Goal: Transaction & Acquisition: Purchase product/service

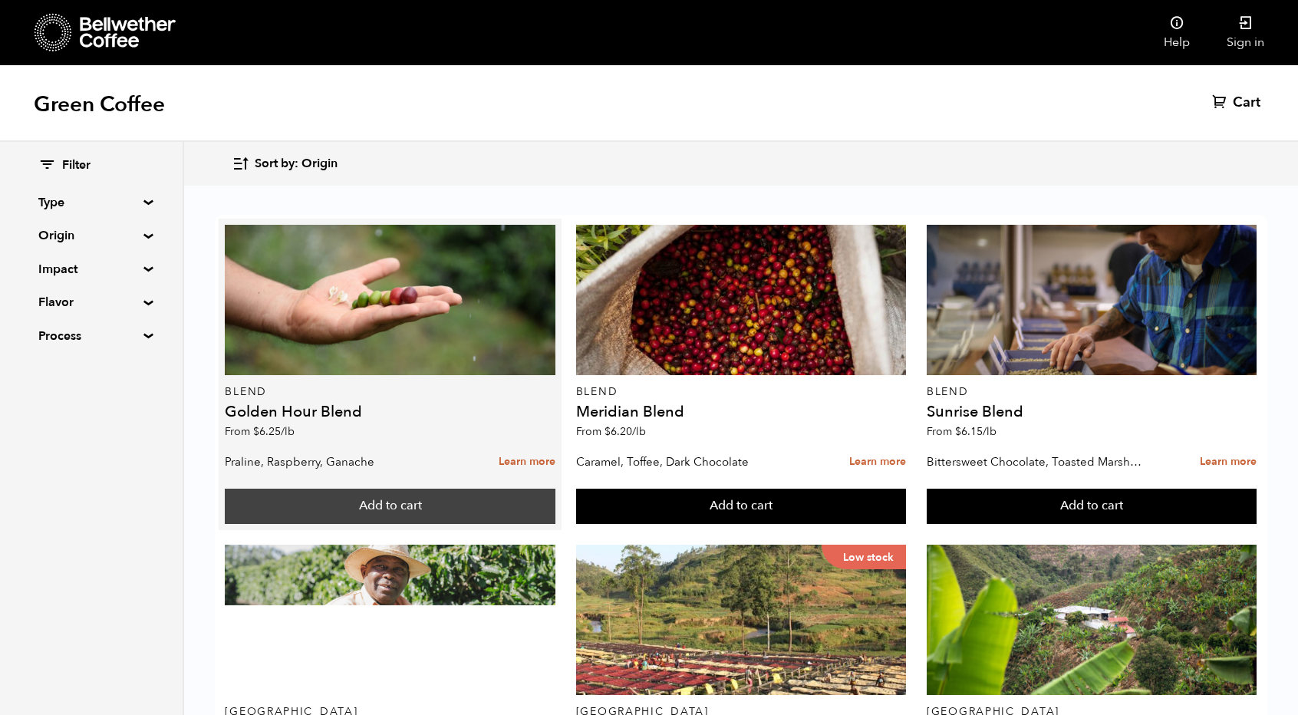
click at [370, 498] on button "Add to cart" at bounding box center [390, 506] width 330 height 35
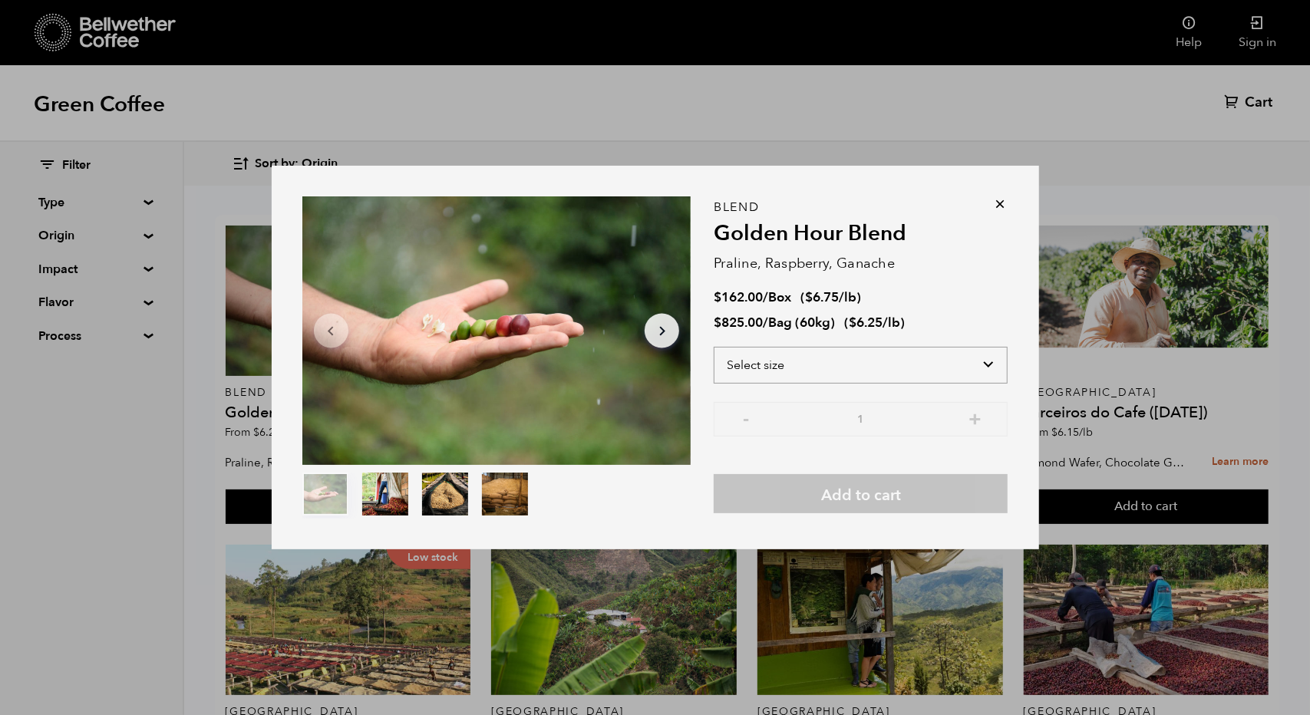
click at [941, 366] on select "Select size Bag (60kg) (132 lbs) Box (24 lbs)" at bounding box center [861, 365] width 294 height 37
select select "box"
click at [714, 347] on select "Select size Bag (60kg) (132 lbs) Box (24 lbs)" at bounding box center [861, 365] width 294 height 37
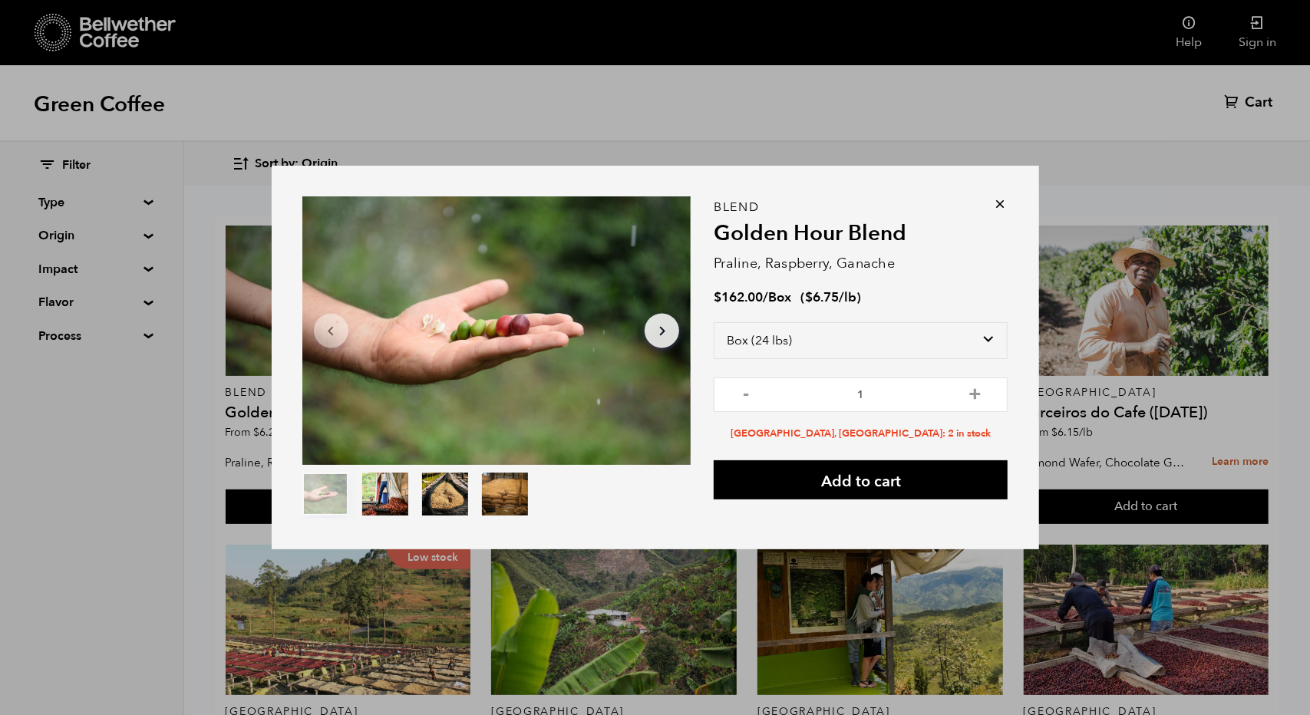
click at [1000, 208] on icon at bounding box center [1000, 203] width 15 height 15
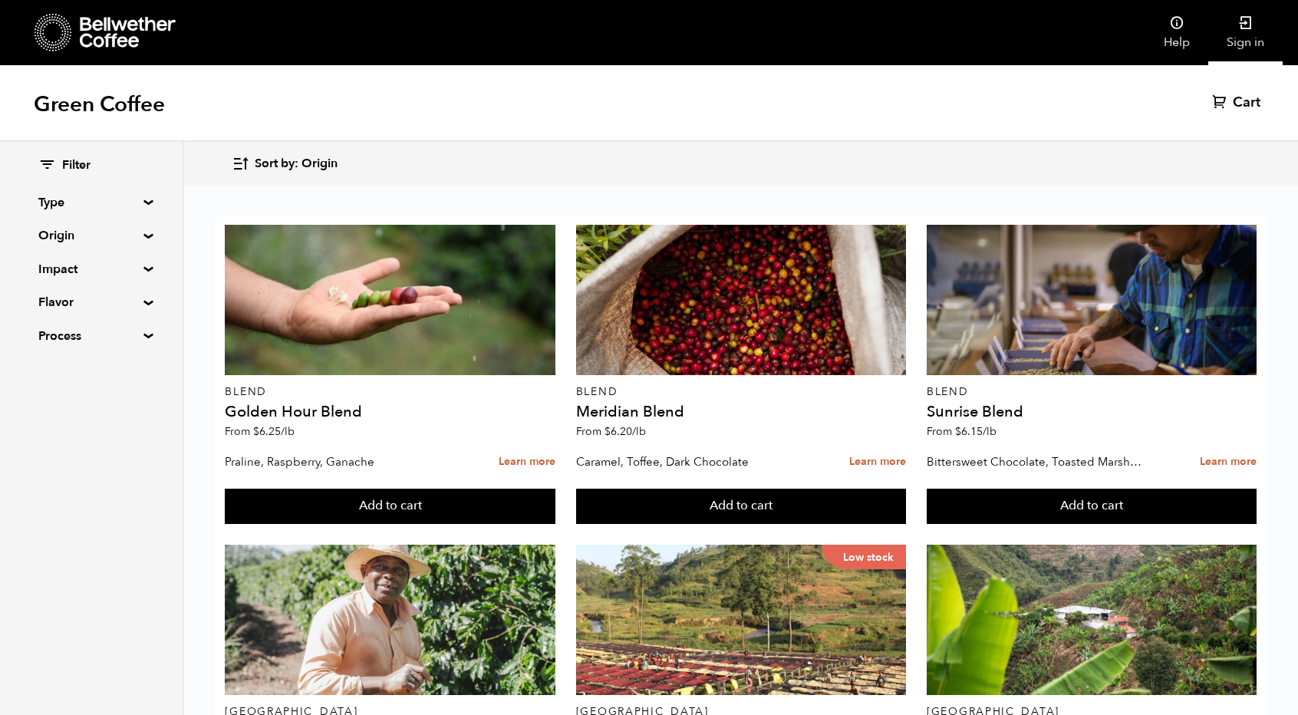
click at [1244, 18] on icon at bounding box center [1245, 22] width 15 height 15
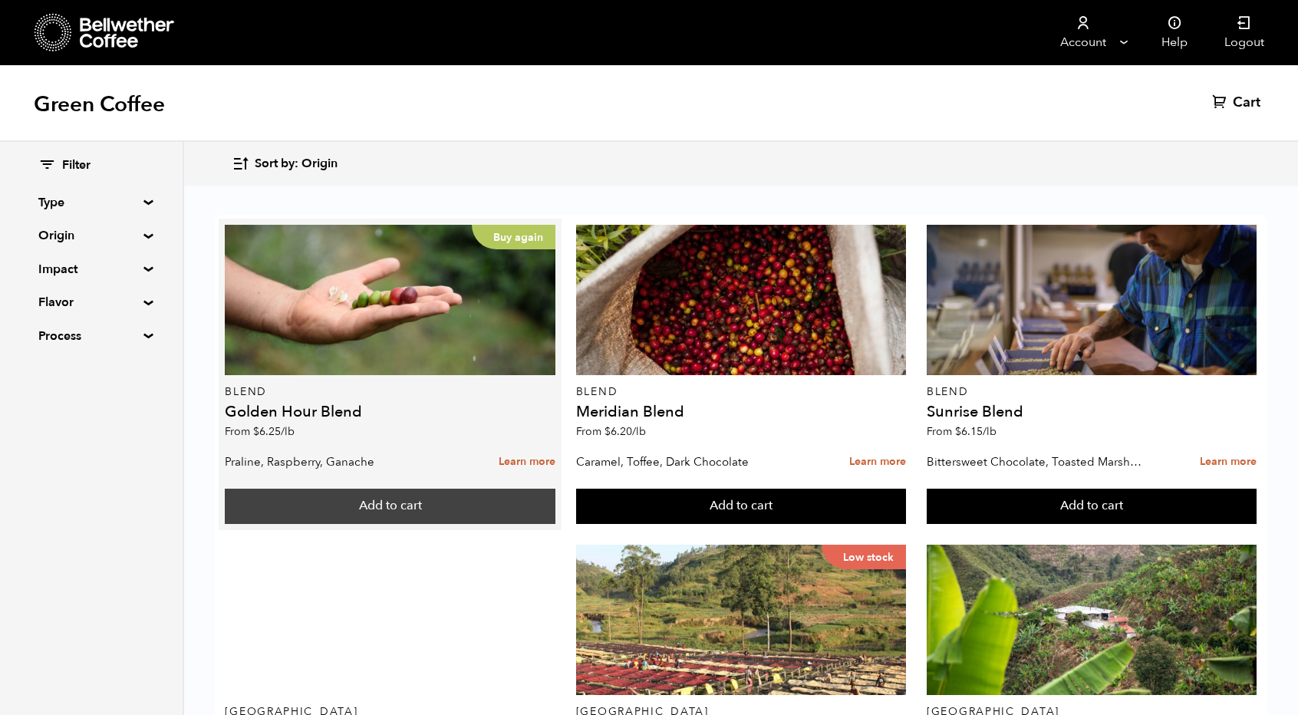
click at [304, 511] on button "Add to cart" at bounding box center [390, 506] width 330 height 35
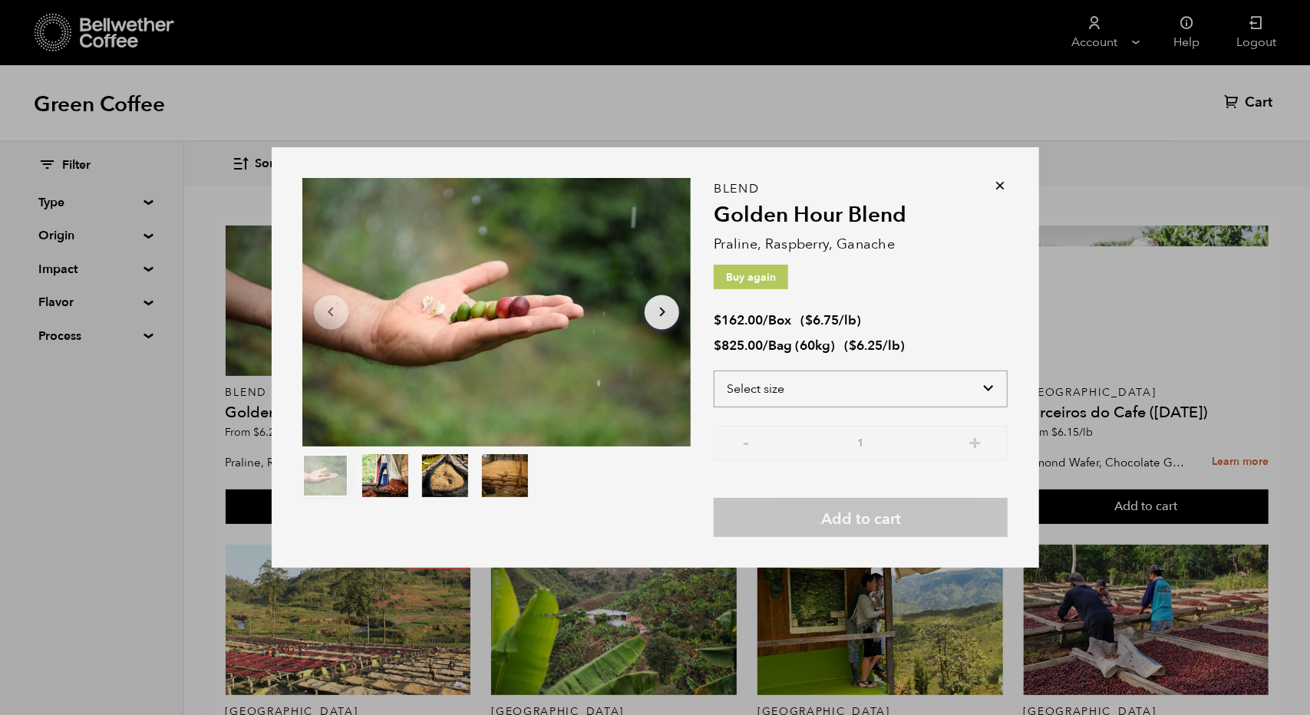
click at [826, 396] on select "Select size Bag (60kg) (132 lbs) Box (24 lbs)" at bounding box center [861, 389] width 294 height 37
select select "box"
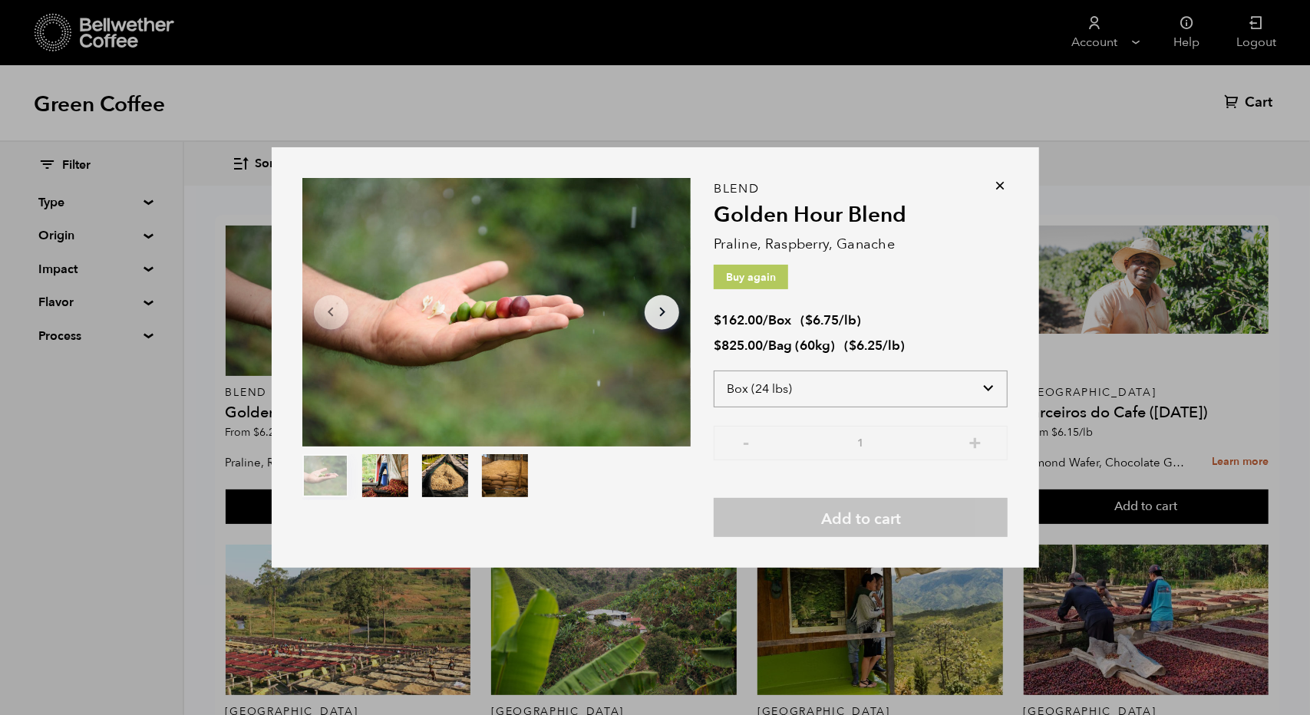
click at [714, 371] on select "Select size Bag (60kg) (132 lbs) Box (24 lbs)" at bounding box center [861, 389] width 294 height 37
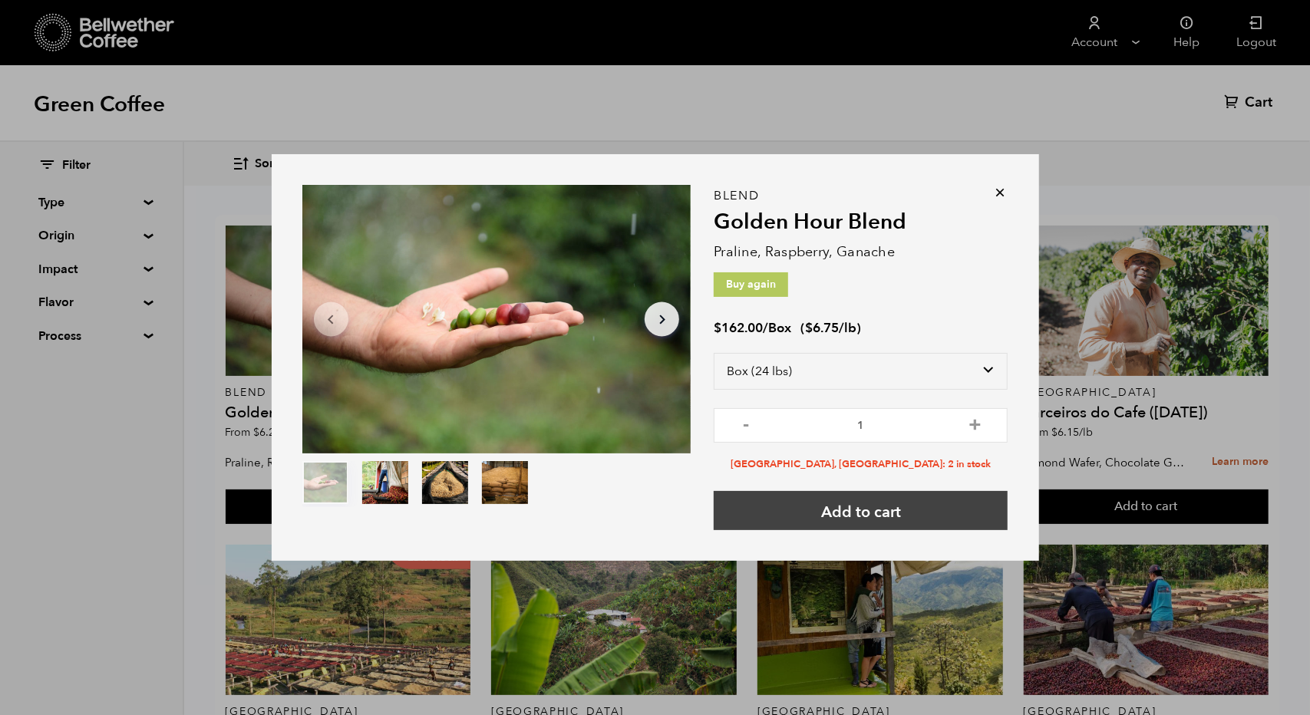
click at [931, 513] on button "Add to cart" at bounding box center [861, 510] width 294 height 39
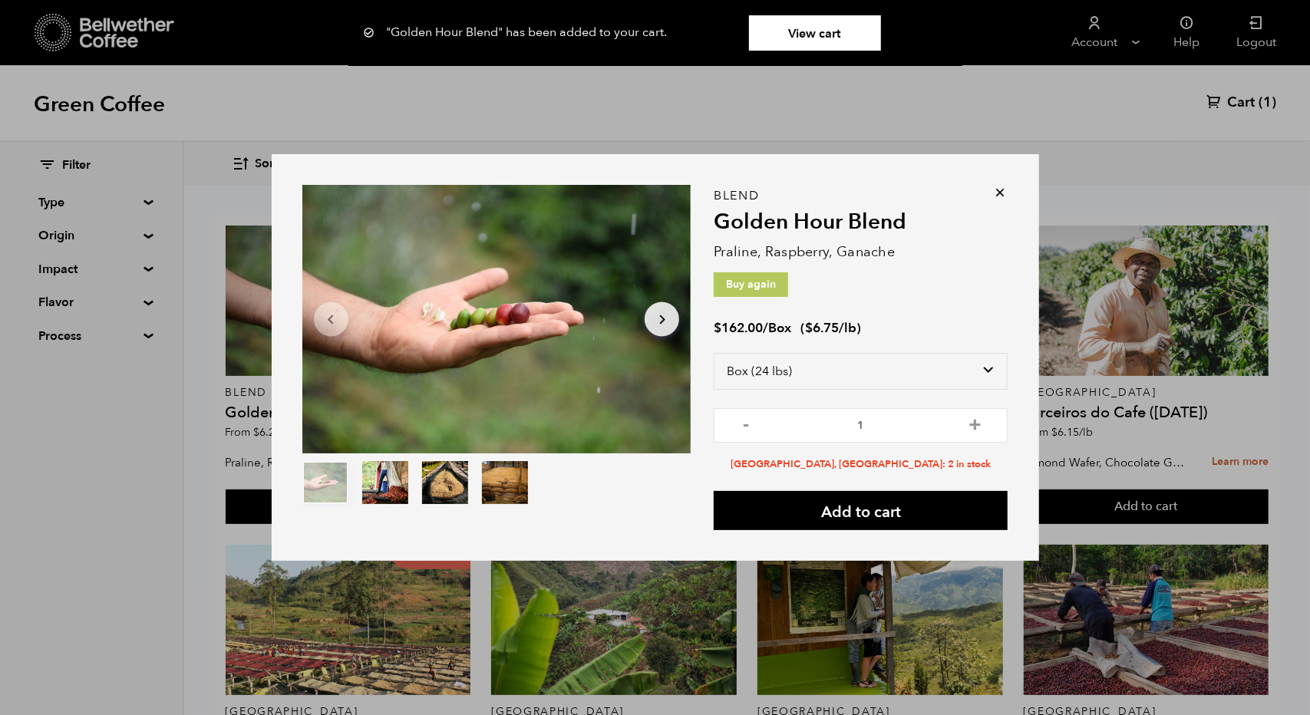
click at [175, 529] on div "Item 1 of 4 Arrow Left Arrow Right item 0 item 1 item 2 item 3 Item 1 of 4 "Gol…" at bounding box center [655, 357] width 1310 height 715
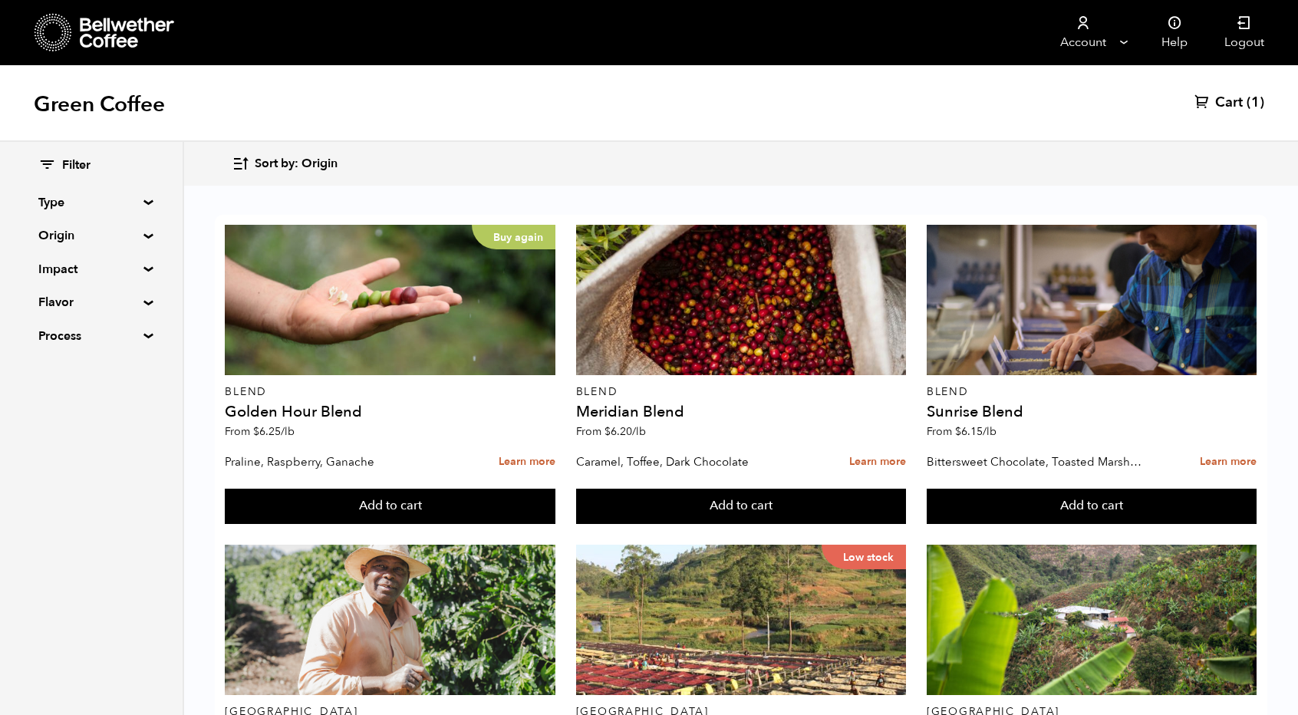
scroll to position [578, 0]
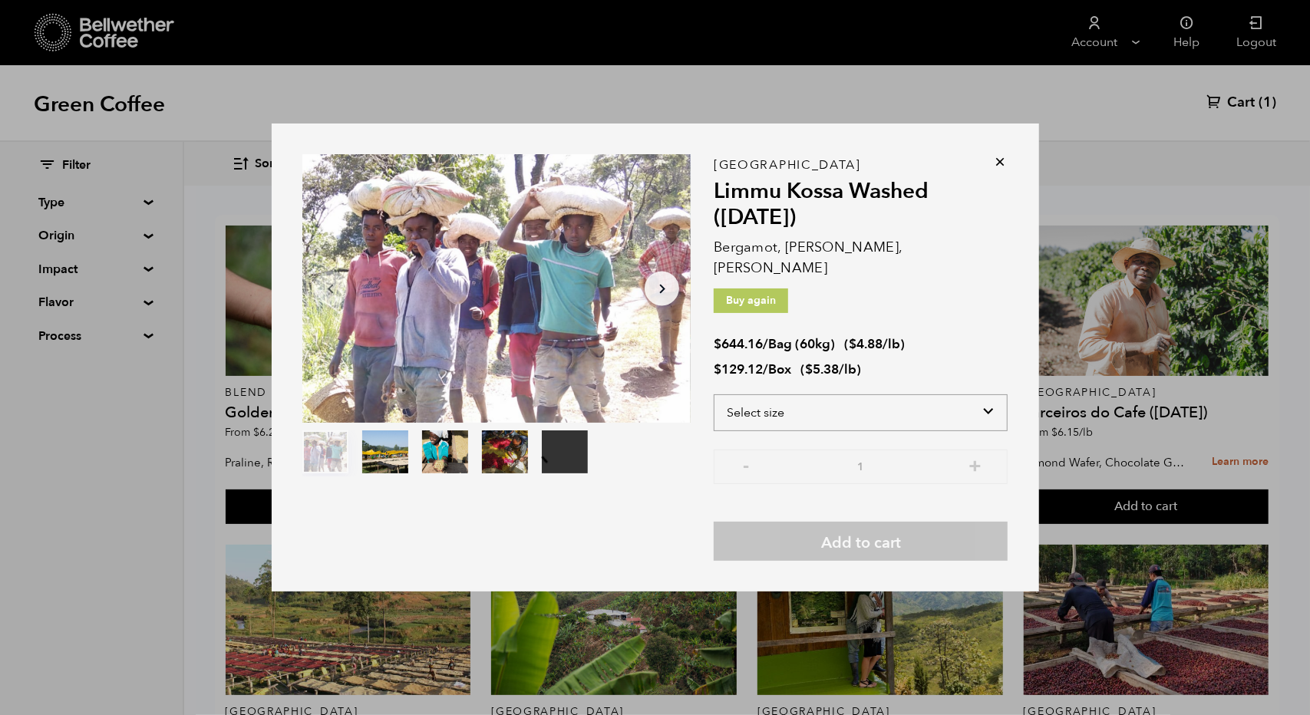
click at [811, 399] on select "Select size Bag (60kg) (132 lbs) Box (24 lbs)" at bounding box center [861, 412] width 294 height 37
select select "box"
click at [714, 394] on select "Select size Bag (60kg) (132 lbs) Box (24 lbs)" at bounding box center [861, 412] width 294 height 37
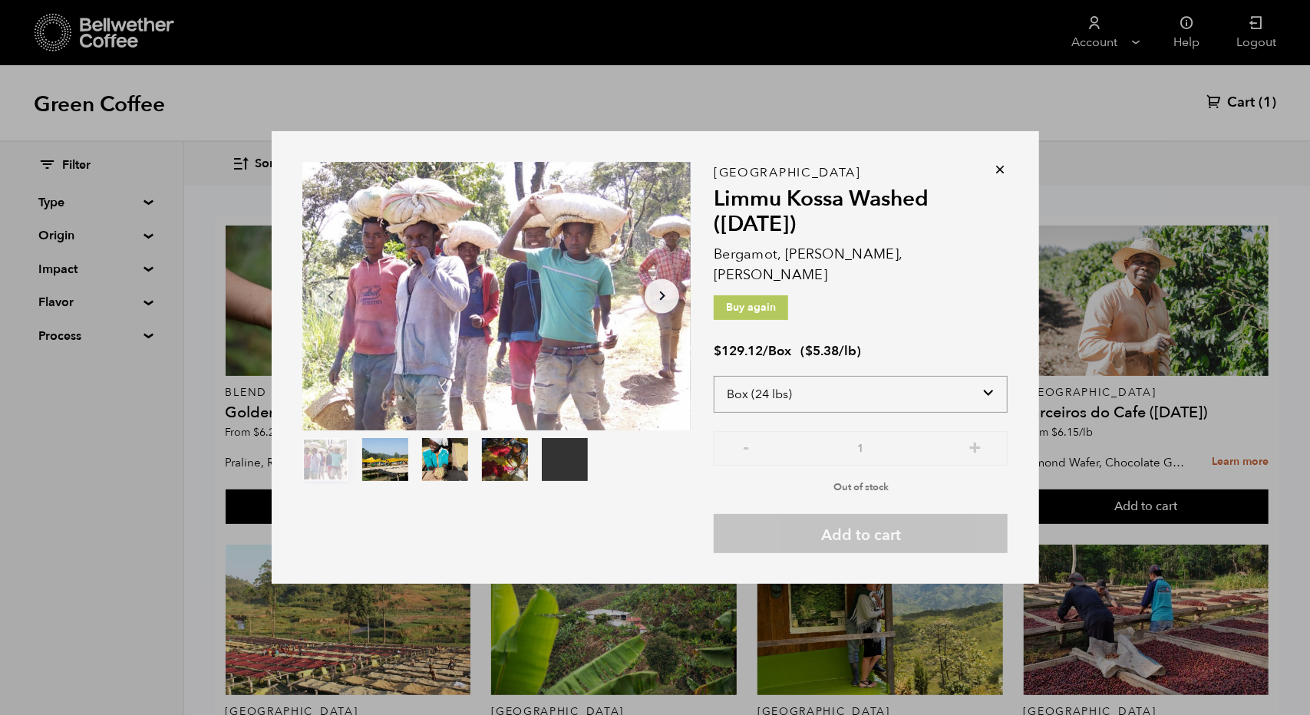
click at [935, 386] on select "Select size Bag (60kg) (132 lbs) Box (24 lbs)" at bounding box center [861, 394] width 294 height 37
click at [1001, 174] on icon at bounding box center [1000, 169] width 15 height 15
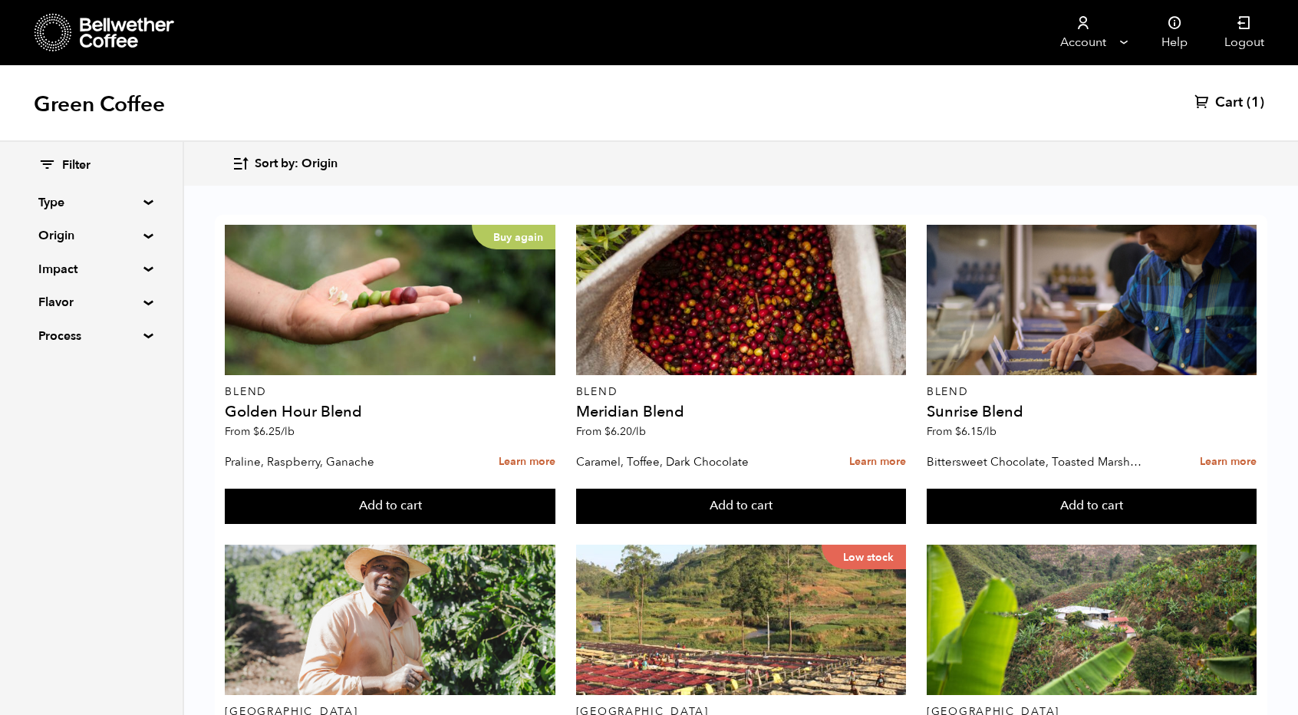
scroll to position [707, 0]
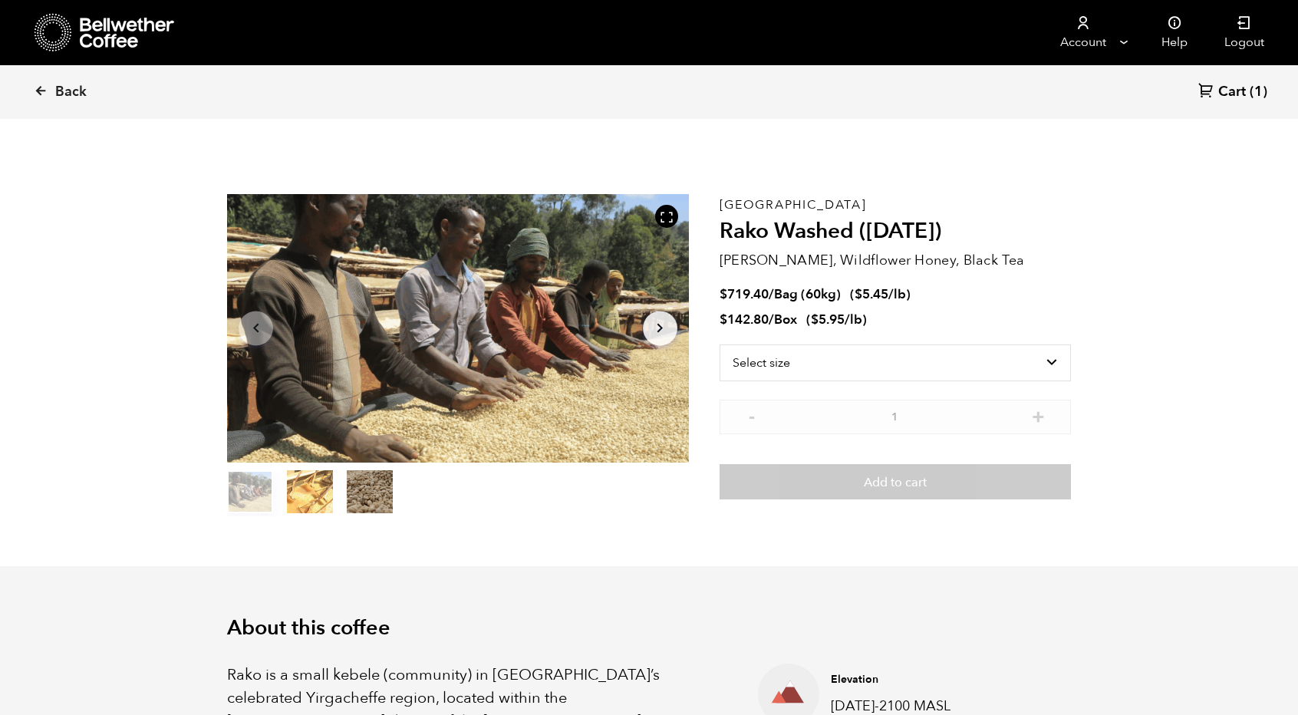
scroll to position [667, 816]
click at [41, 94] on icon at bounding box center [41, 91] width 14 height 14
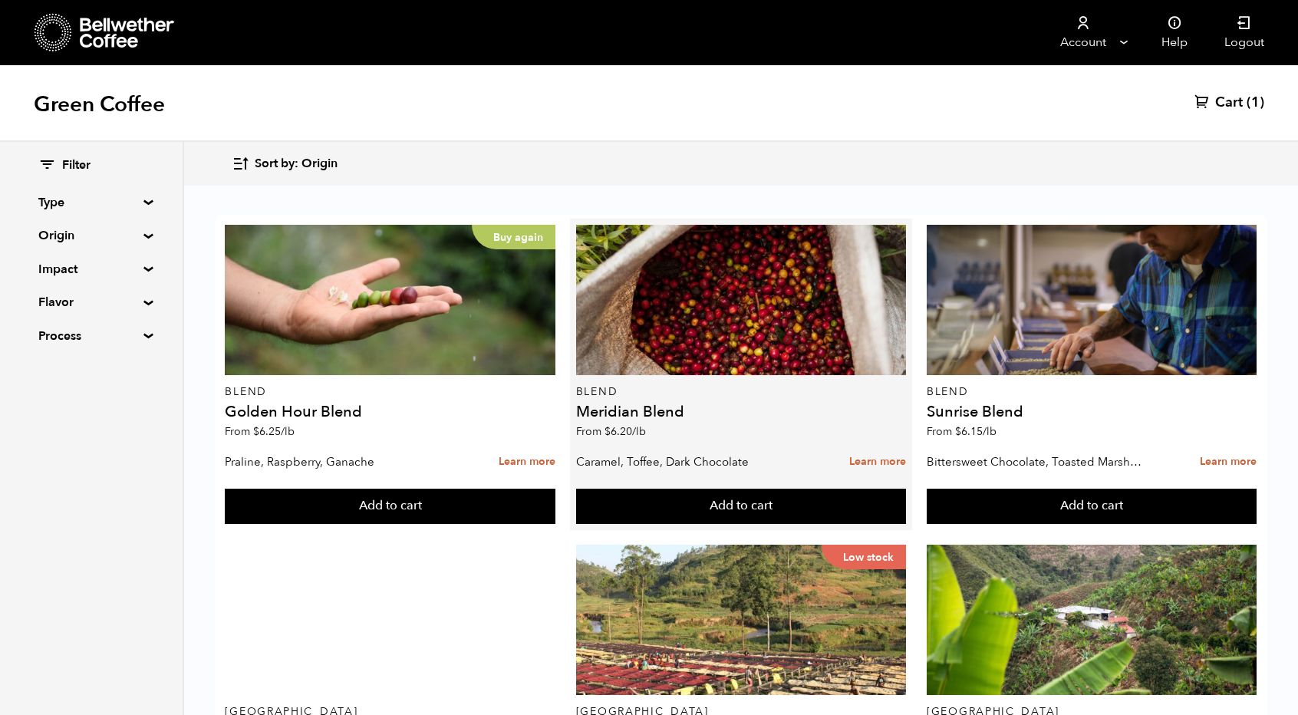
scroll to position [654, 0]
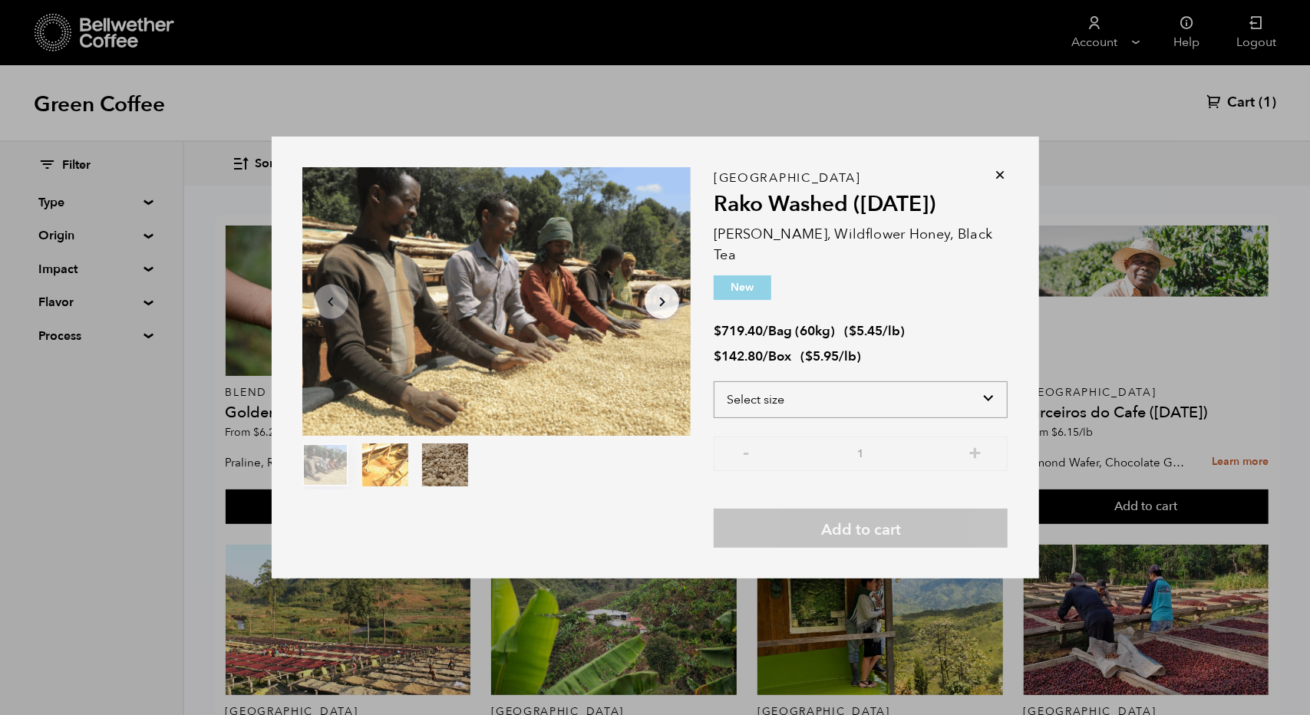
click at [859, 385] on select "Select size Bag (60kg) (132 lbs) Box (24 lbs)" at bounding box center [861, 399] width 294 height 37
select select "box"
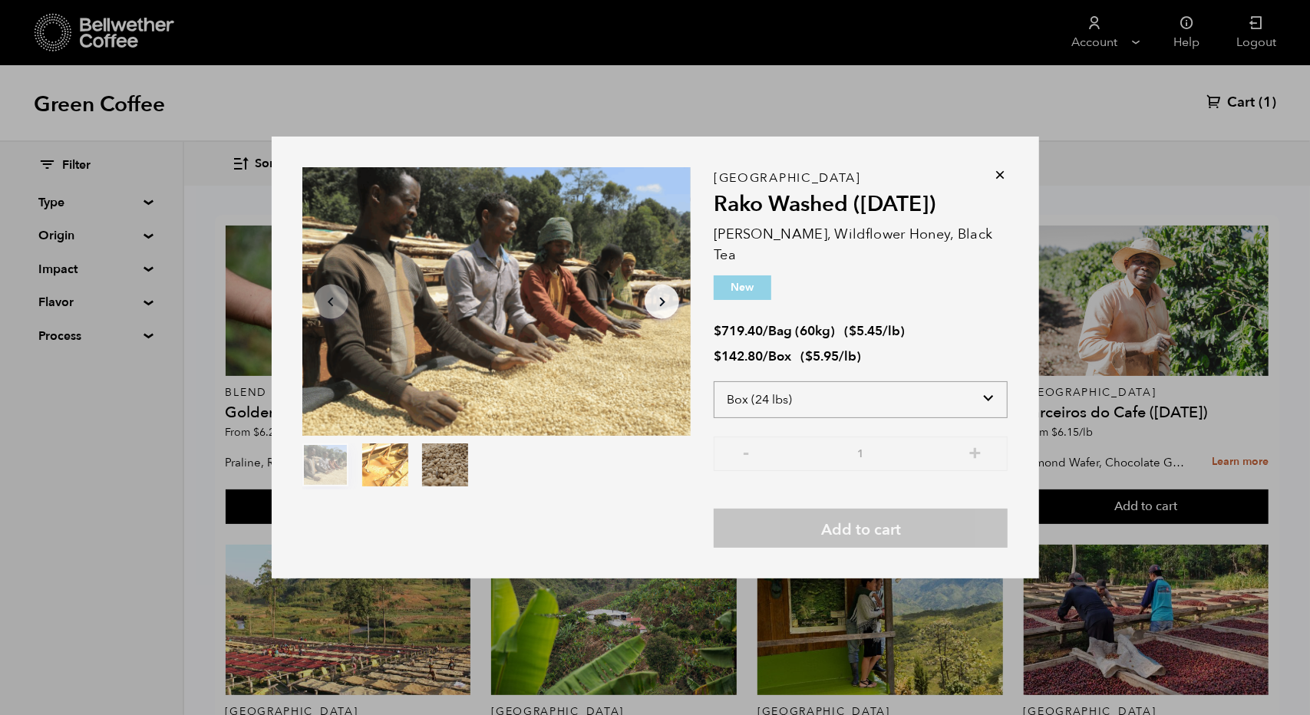
click at [714, 381] on select "Select size Bag (60kg) (132 lbs) Box (24 lbs)" at bounding box center [861, 399] width 294 height 37
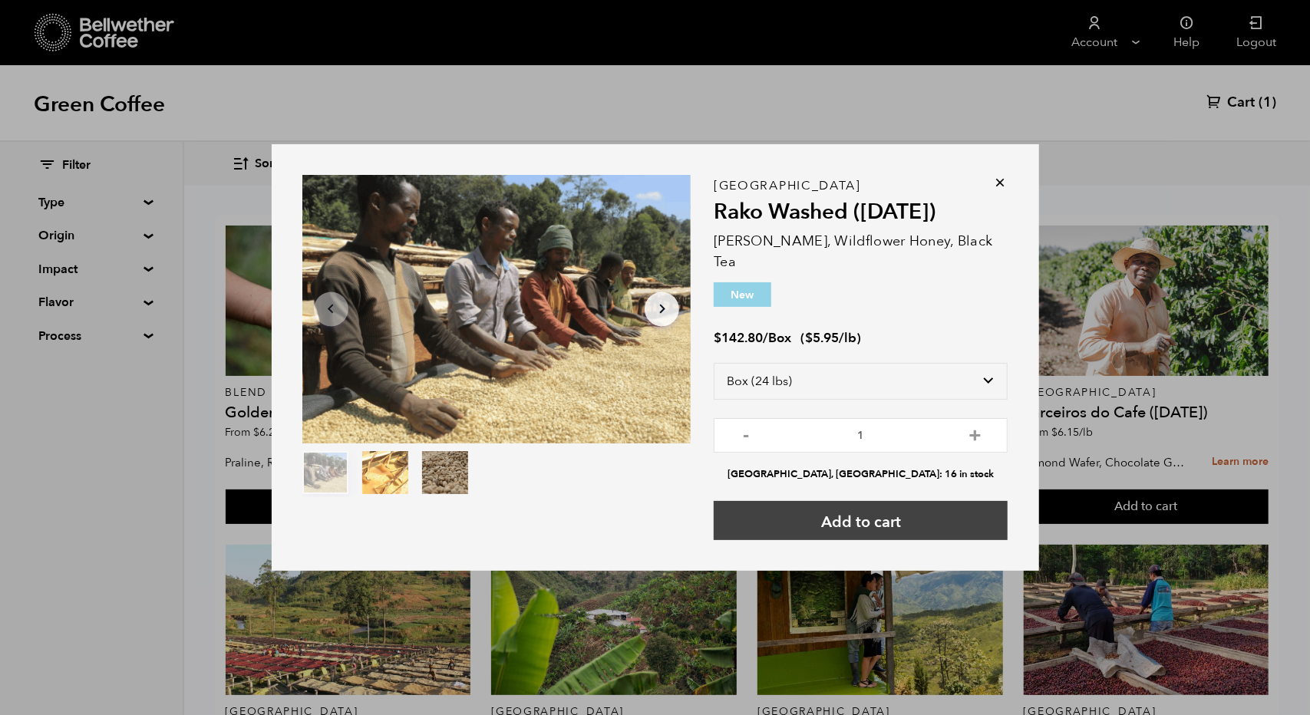
click at [878, 516] on button "Add to cart" at bounding box center [861, 520] width 294 height 39
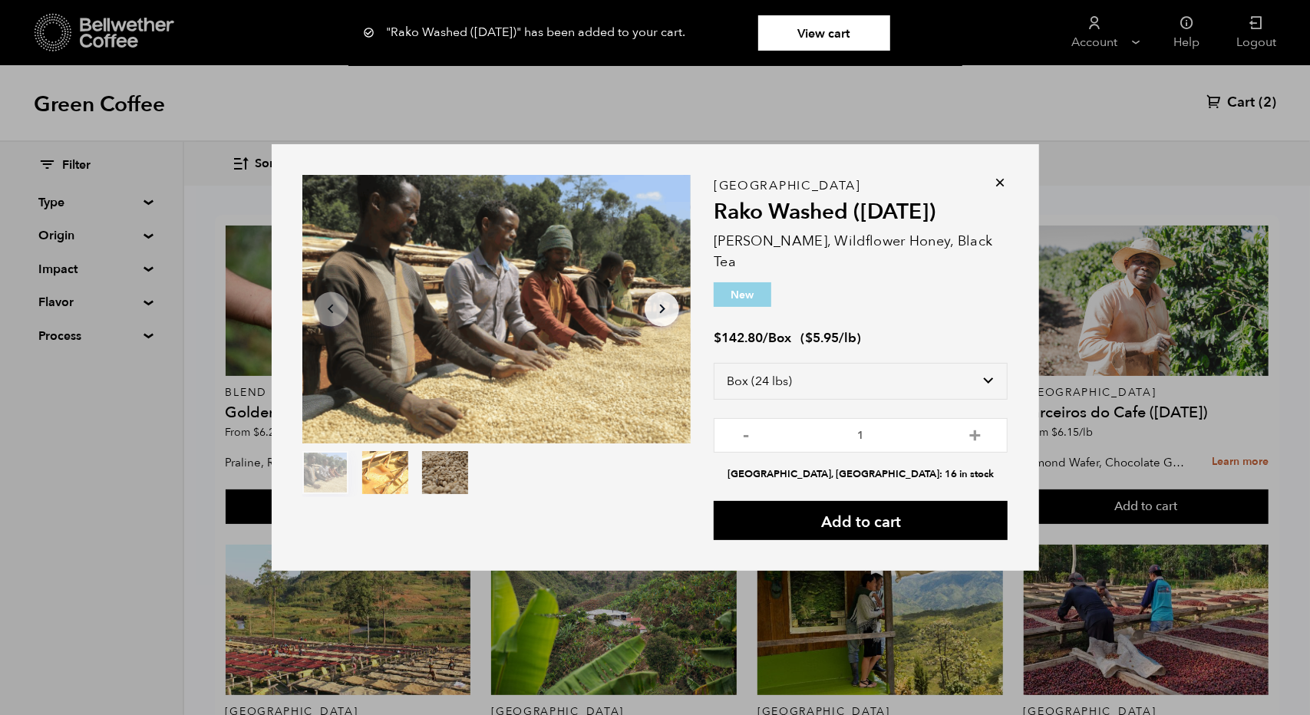
click at [1005, 190] on icon at bounding box center [1000, 182] width 15 height 15
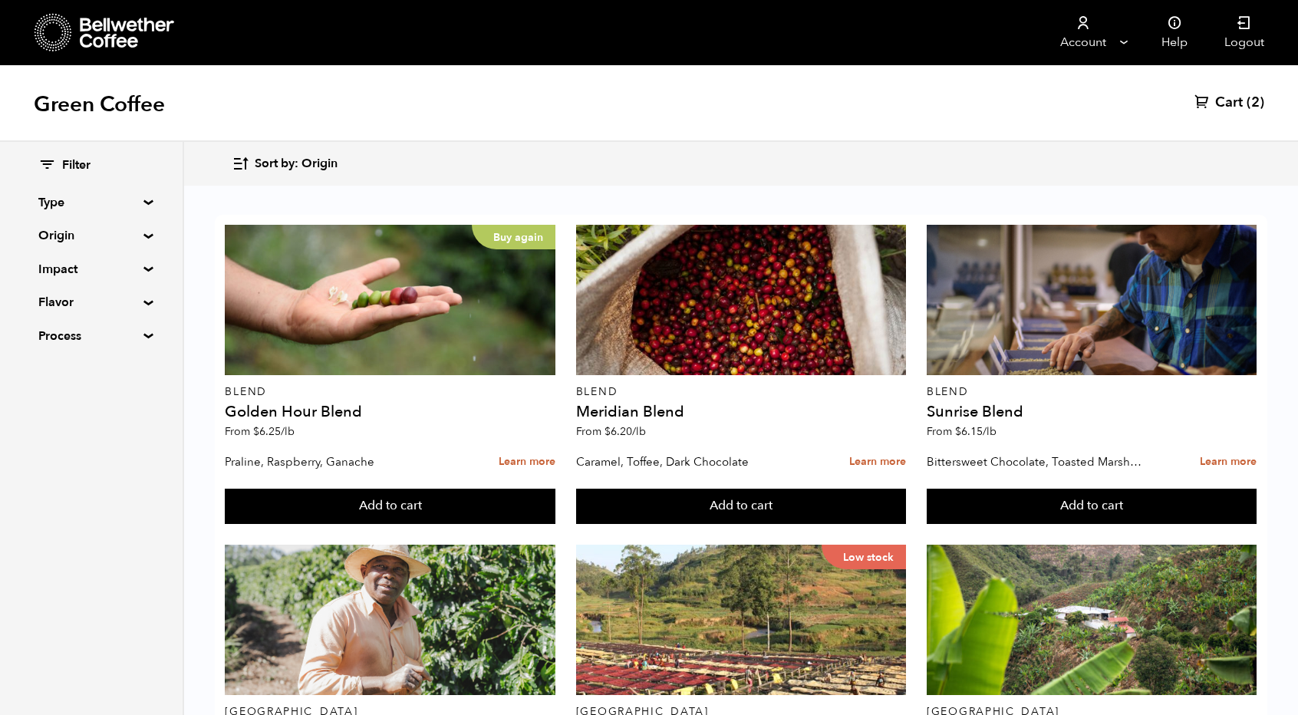
scroll to position [0, 0]
click at [1233, 103] on span "Cart" at bounding box center [1229, 103] width 28 height 18
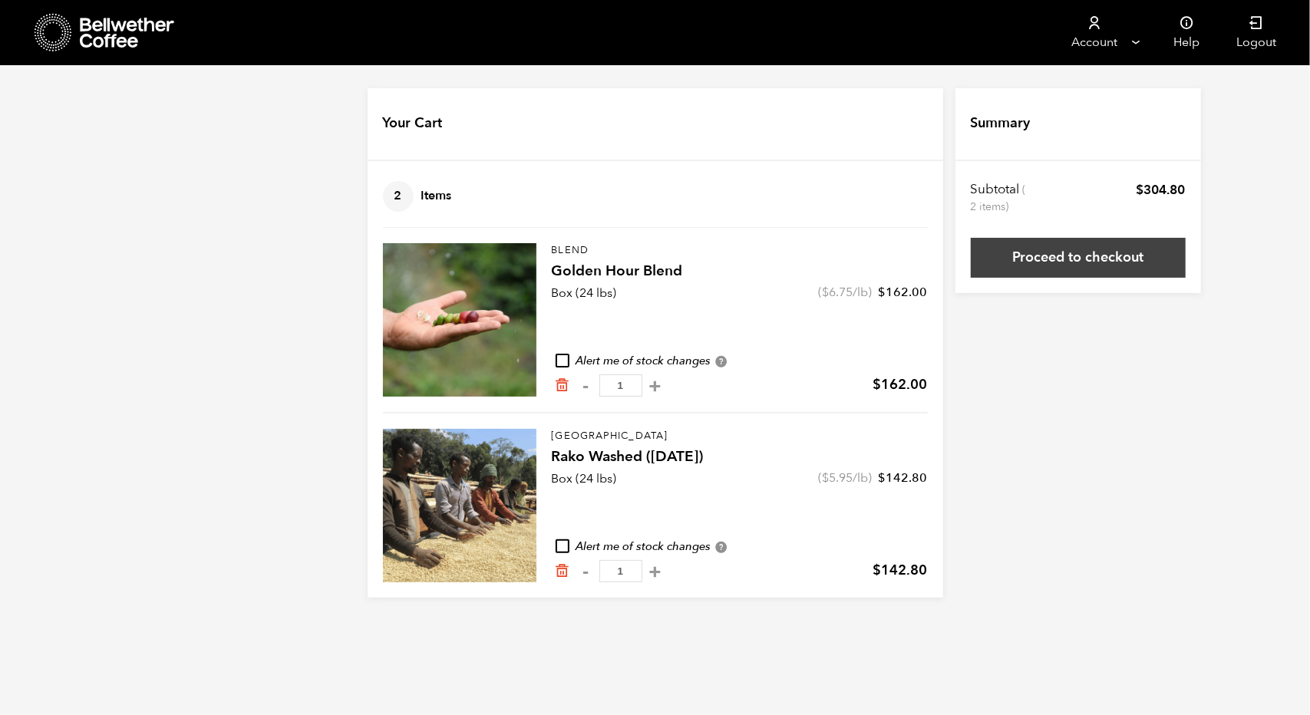
click at [1073, 251] on link "Proceed to checkout" at bounding box center [1078, 258] width 215 height 40
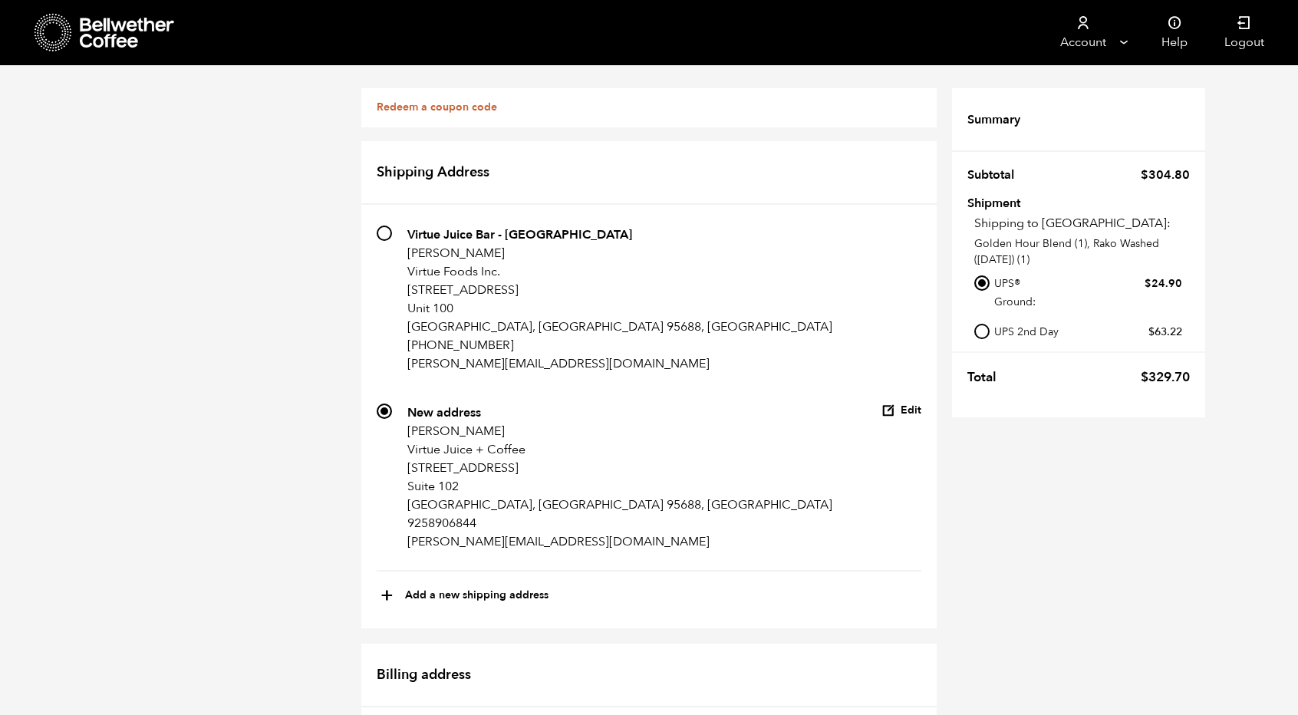
scroll to position [642, 0]
radio input "true"
